Goal: Find specific page/section: Find specific page/section

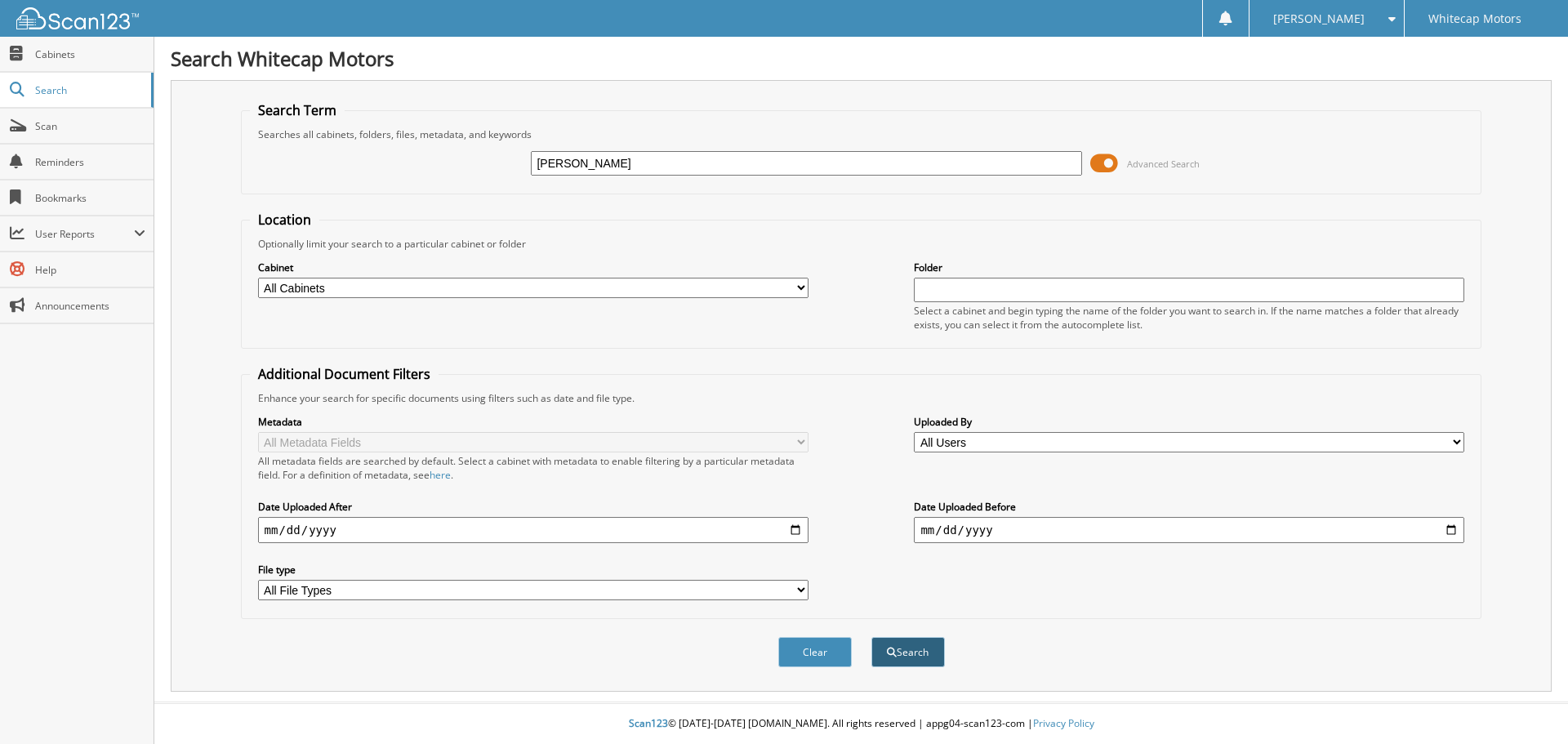
type input "[PERSON_NAME]"
click at [925, 653] on button "Search" at bounding box center [907, 652] width 74 height 30
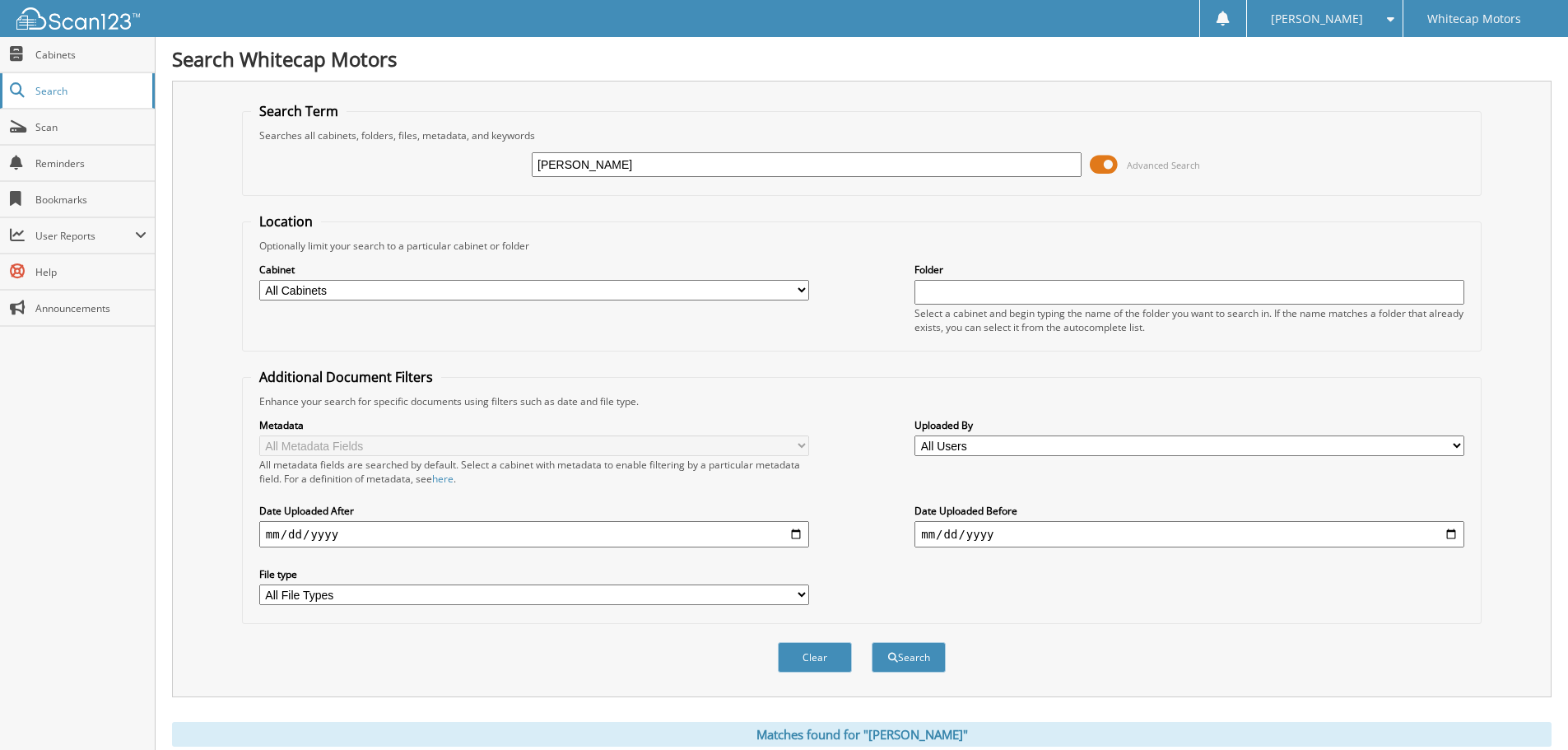
click at [38, 93] on span "Search" at bounding box center [90, 91] width 108 height 14
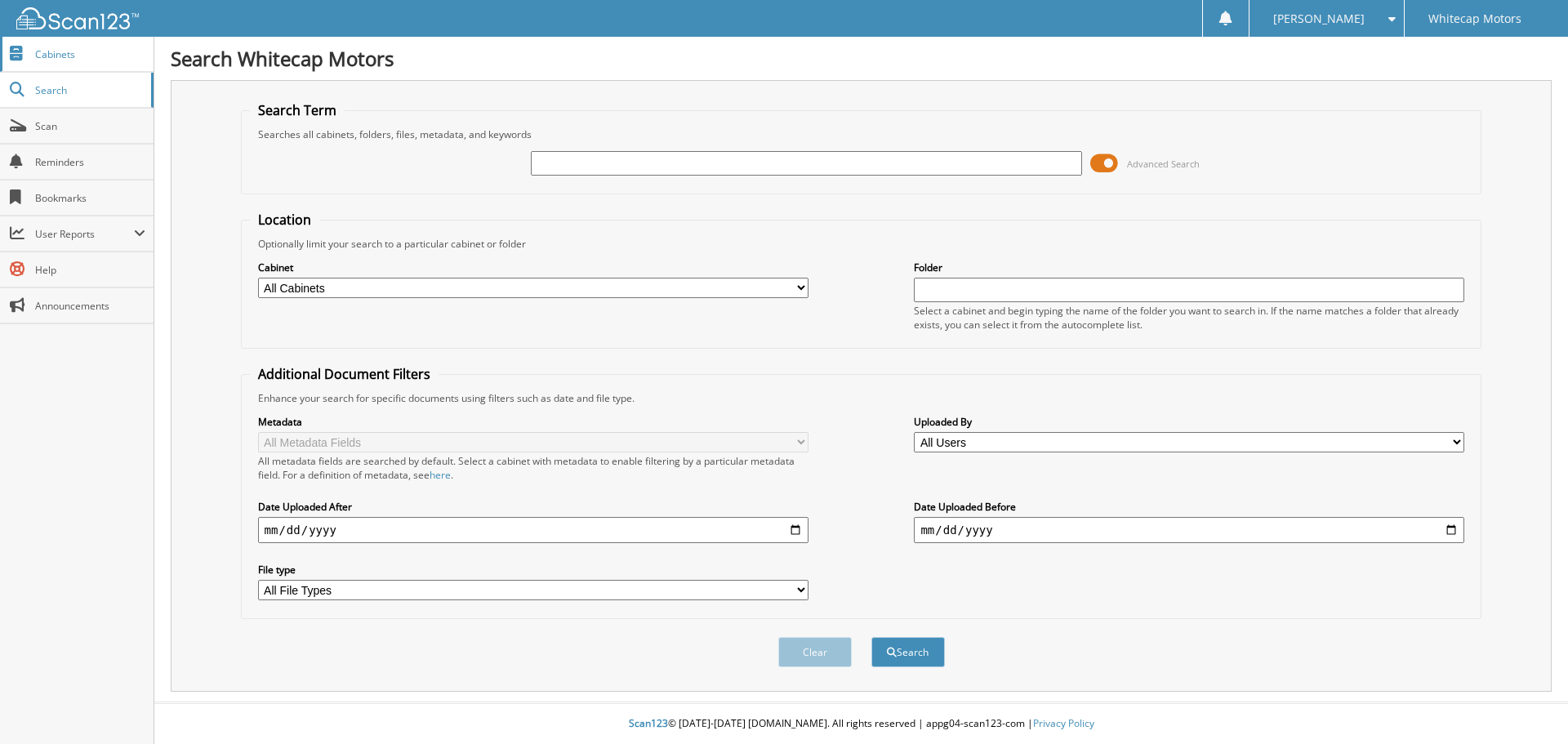
click at [53, 53] on span "Cabinets" at bounding box center [90, 55] width 110 height 14
click at [578, 281] on select "All Cabinets CAR DEALS - WCM COLLECTIONS - IN HOUSE EMPLOYEE CONTRACTS FORMS GM…" at bounding box center [533, 288] width 551 height 21
select select "10257"
click at [258, 278] on select "All Cabinets CAR DEALS - WCM COLLECTIONS - IN HOUSE EMPLOYEE CONTRACTS FORMS GM…" at bounding box center [533, 288] width 551 height 21
click at [943, 290] on input "text" at bounding box center [1189, 290] width 551 height 24
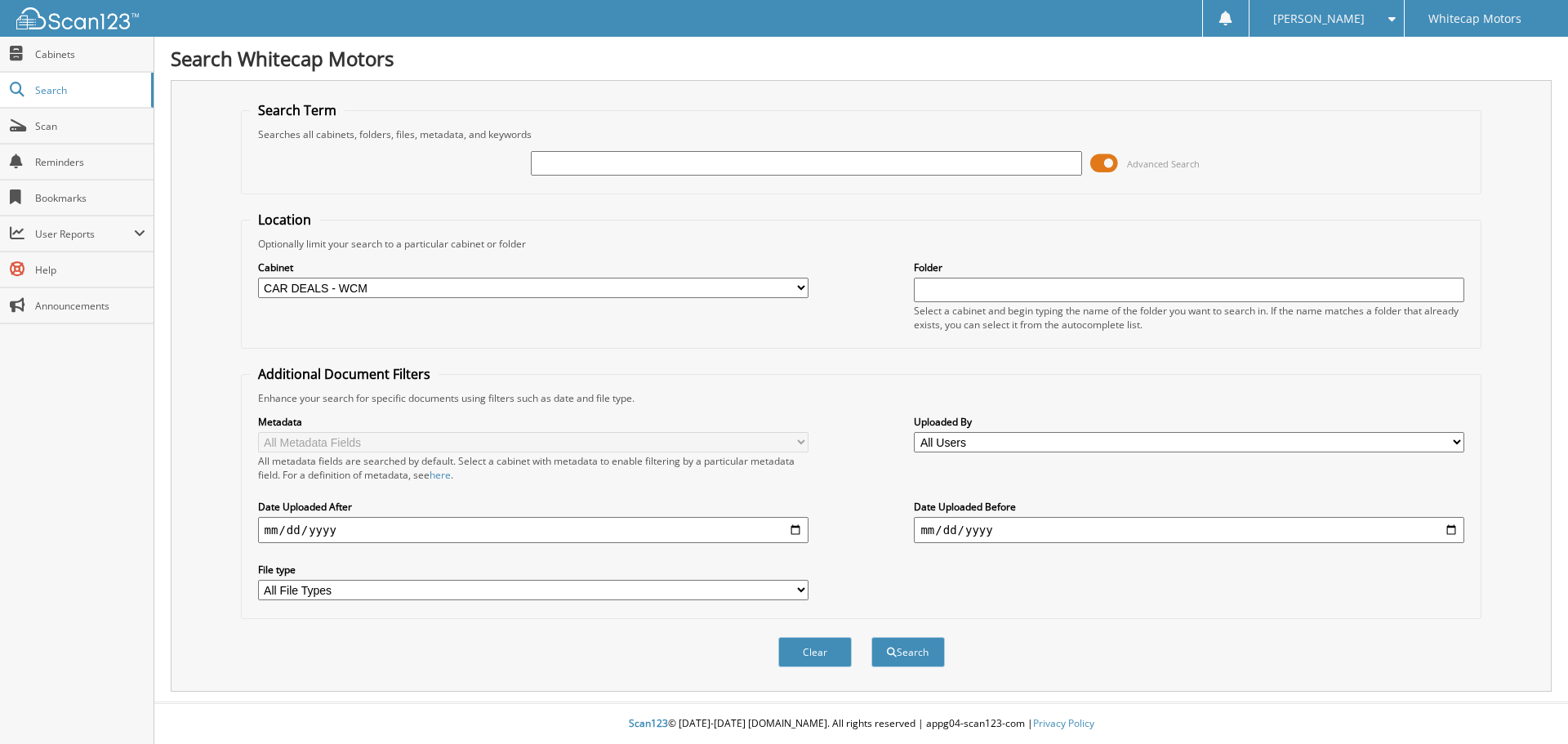
click at [588, 165] on input "text" at bounding box center [806, 163] width 551 height 24
type input "[PERSON_NAME]"
click at [933, 651] on button "Search" at bounding box center [907, 652] width 74 height 30
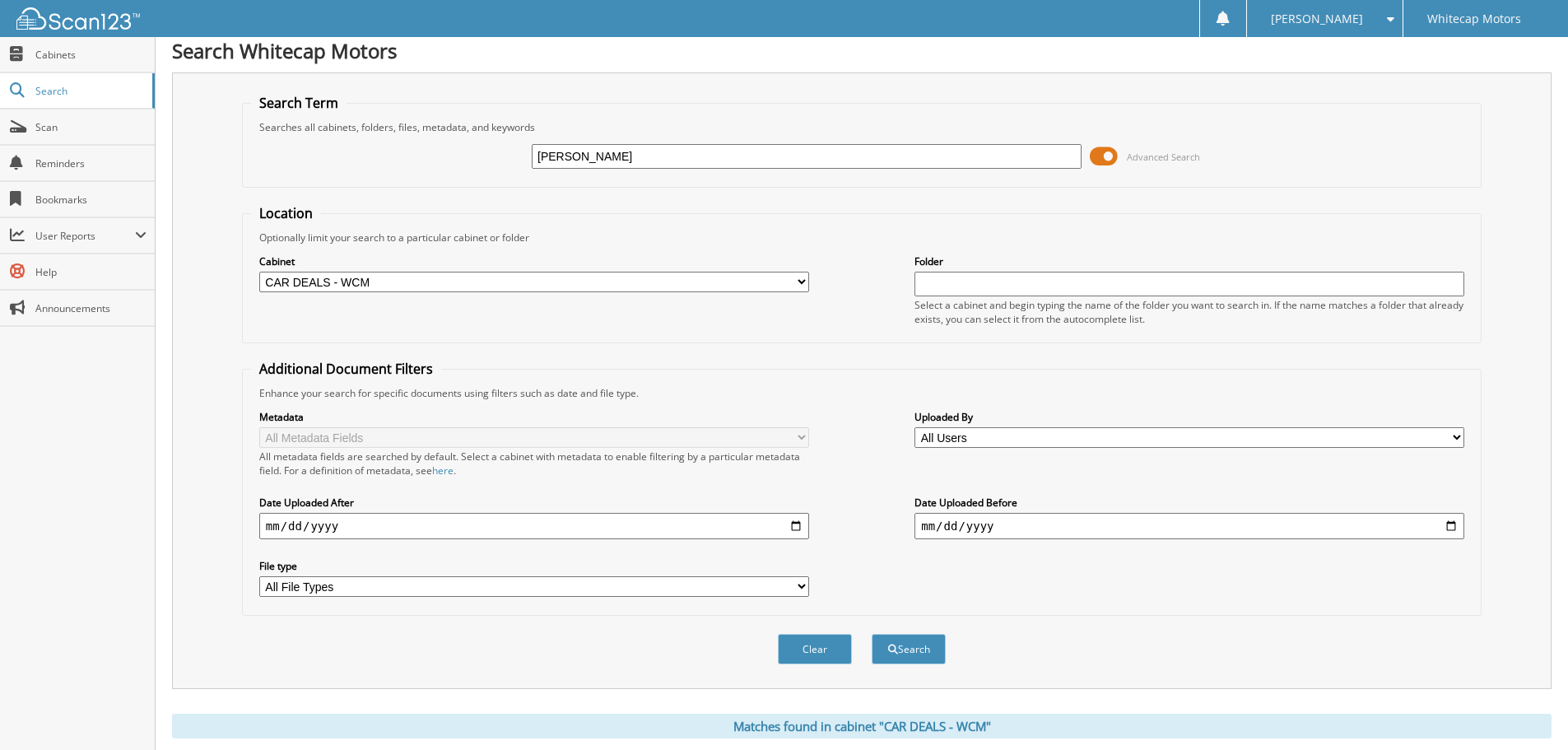
scroll to position [7, 0]
drag, startPoint x: 584, startPoint y: 155, endPoint x: 487, endPoint y: 152, distance: 97.0
click at [487, 152] on div "[PERSON_NAME] Advanced Search" at bounding box center [862, 157] width 1222 height 45
